Goal: Navigation & Orientation: Find specific page/section

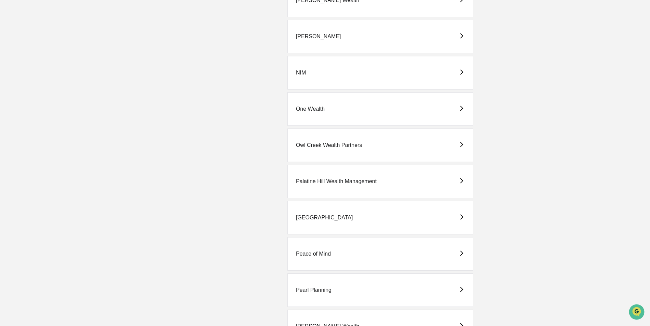
scroll to position [1197, 0]
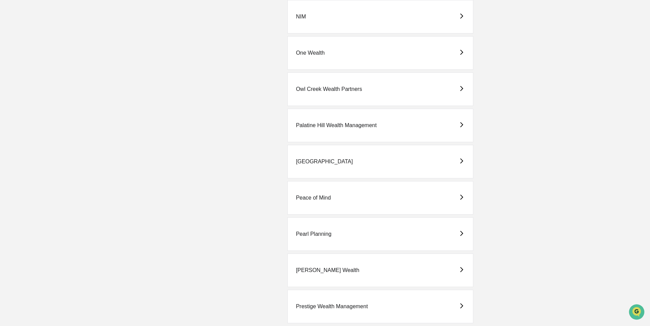
click at [312, 237] on div "Pearl Planning" at bounding box center [314, 234] width 36 height 6
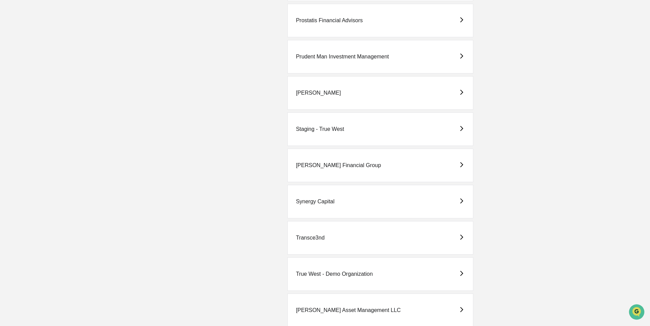
scroll to position [1644, 0]
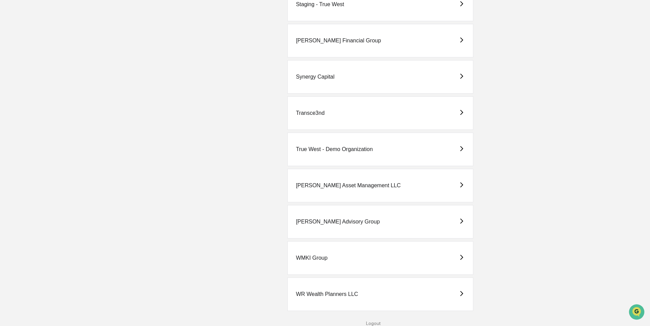
click at [322, 185] on div "[PERSON_NAME] Asset Management LLC" at bounding box center [348, 186] width 105 height 6
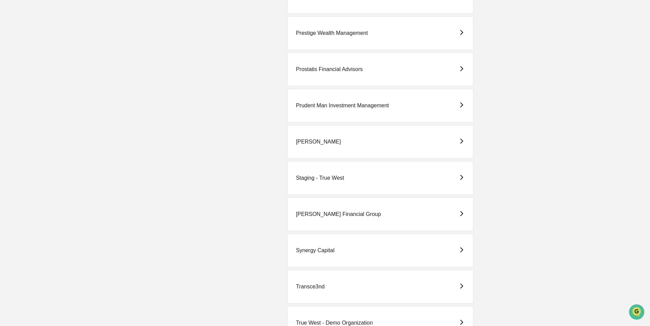
scroll to position [1607, 0]
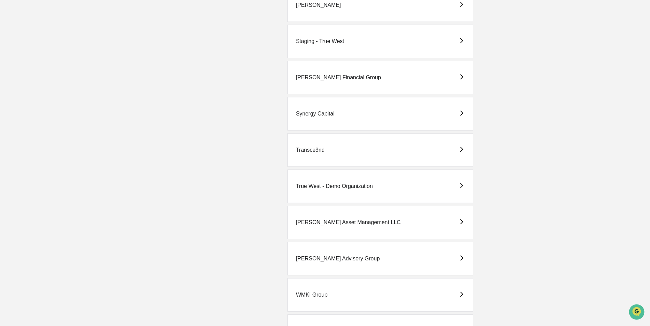
click at [314, 222] on div "[PERSON_NAME] Asset Management LLC" at bounding box center [348, 223] width 105 height 6
